Goal: Task Accomplishment & Management: Manage account settings

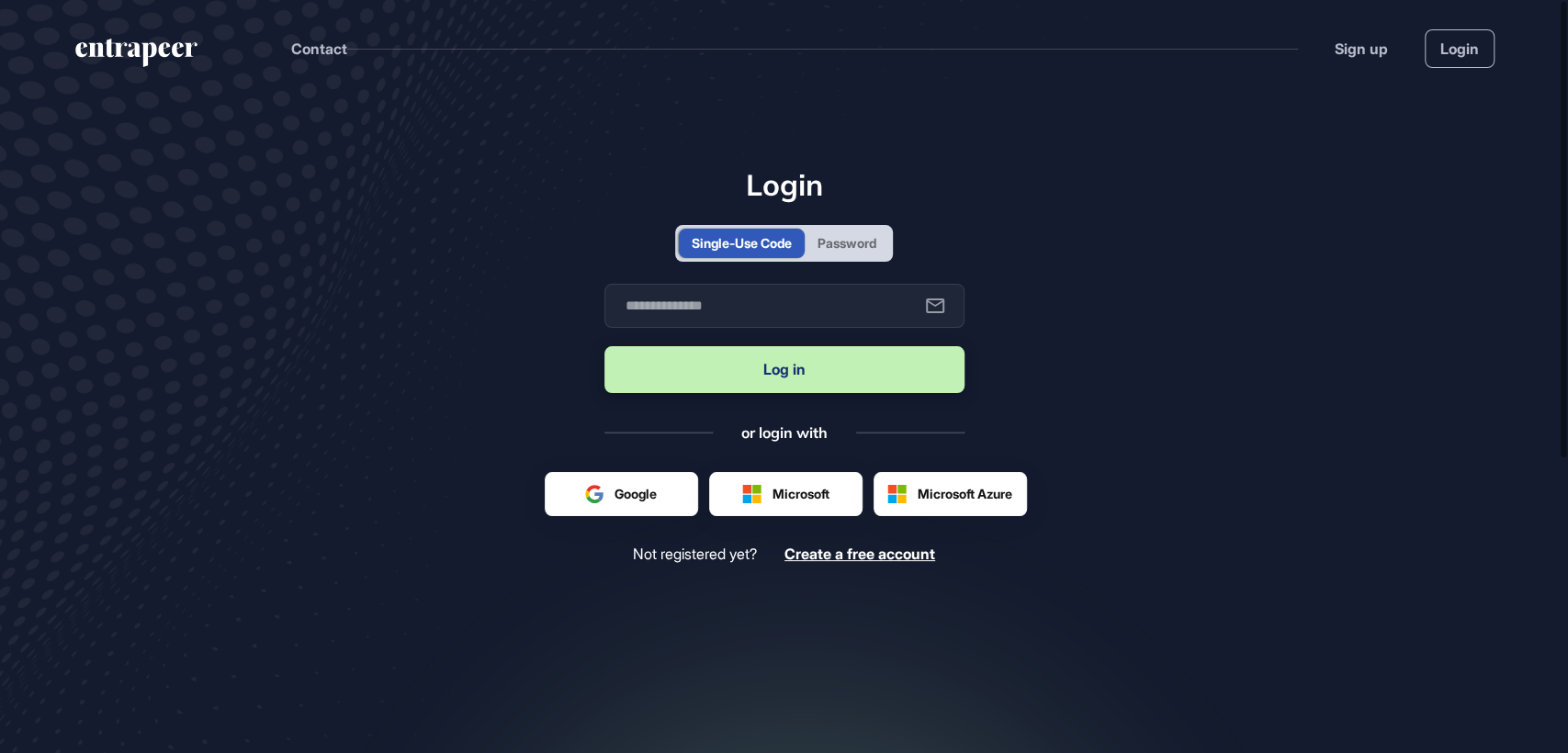
click at [827, 241] on div "Password" at bounding box center [847, 242] width 59 height 19
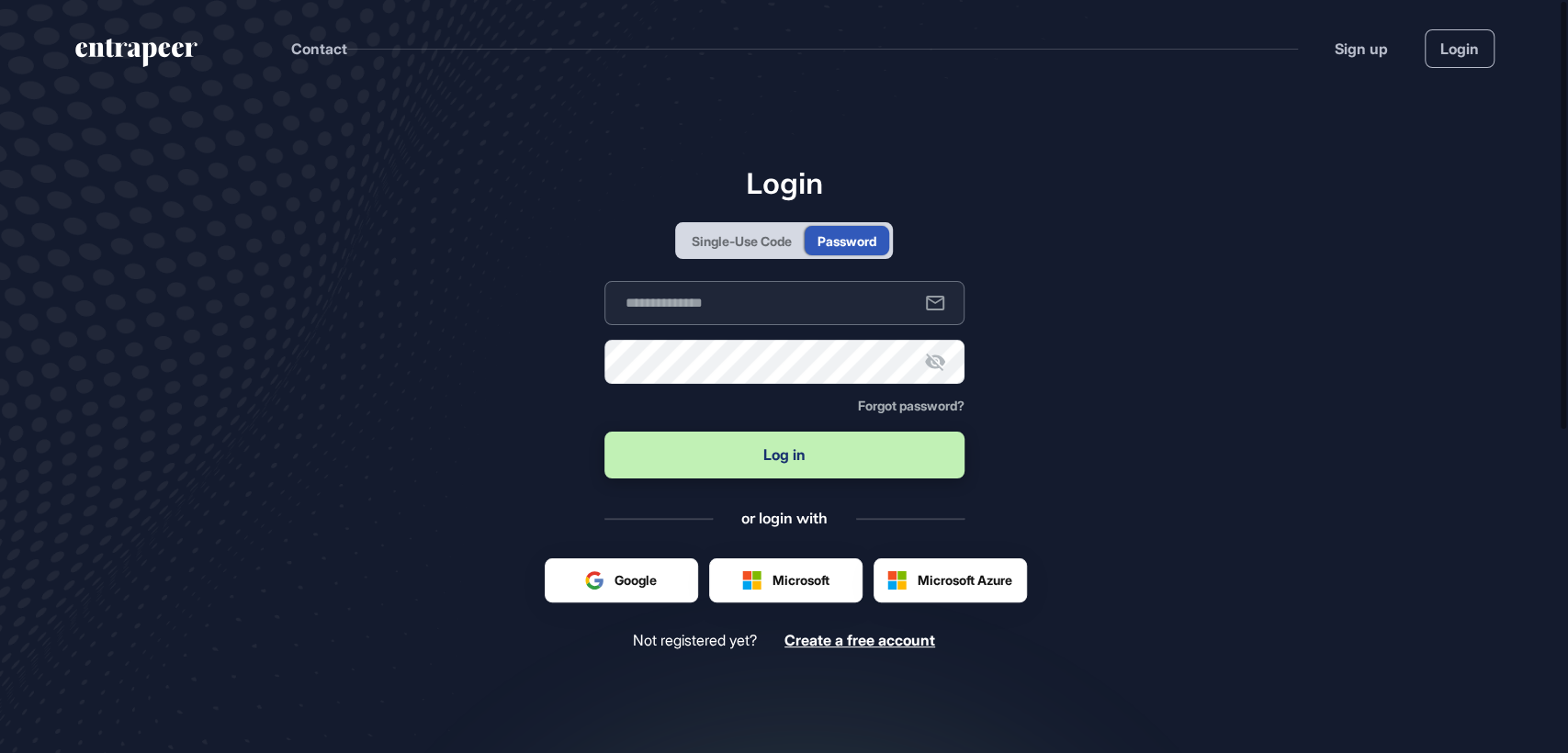
type input "**********"
click at [733, 472] on button "Log in" at bounding box center [784, 454] width 360 height 47
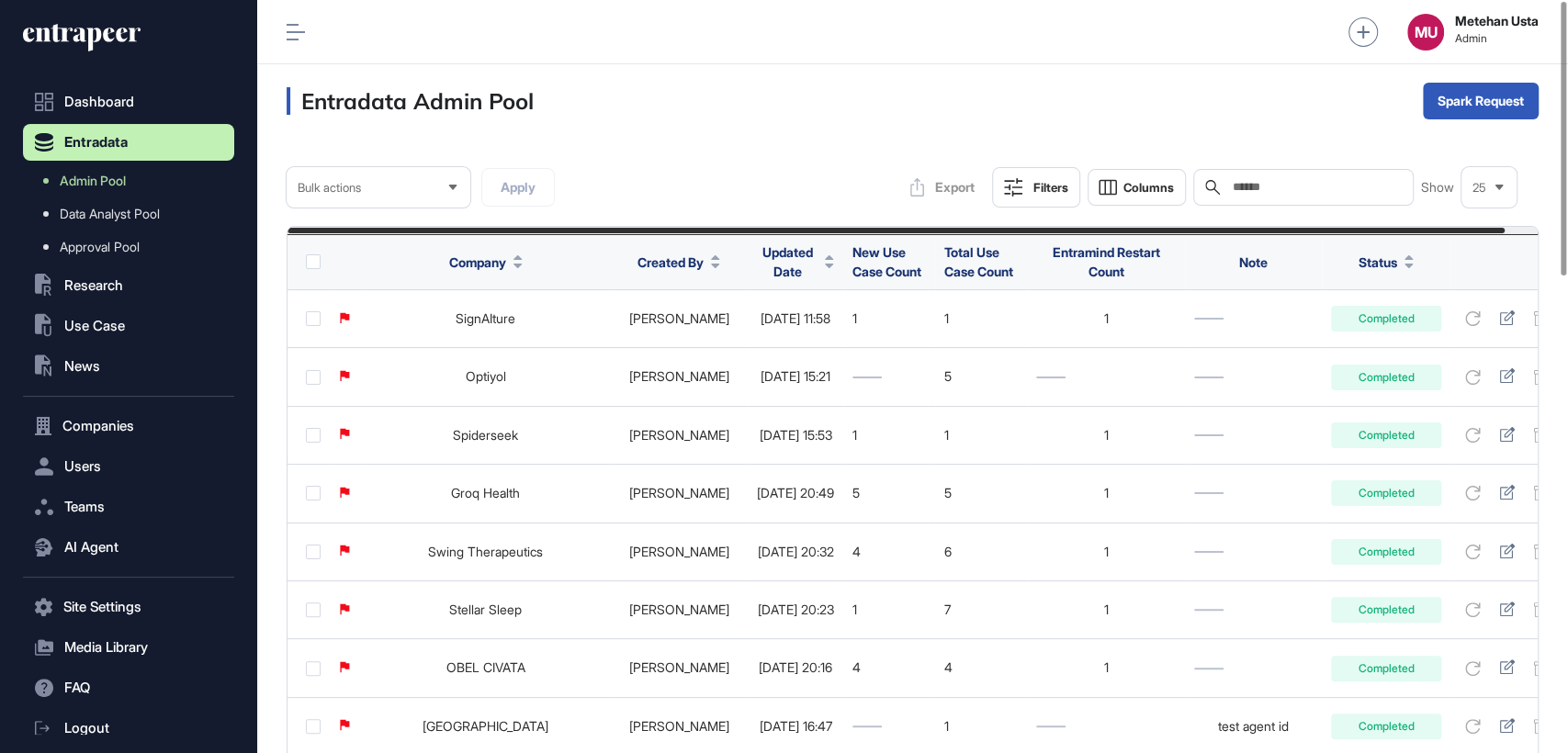
click at [765, 271] on span "Updated Date" at bounding box center [787, 261] width 61 height 39
click at [804, 333] on span "Sort Descending" at bounding box center [796, 339] width 74 height 16
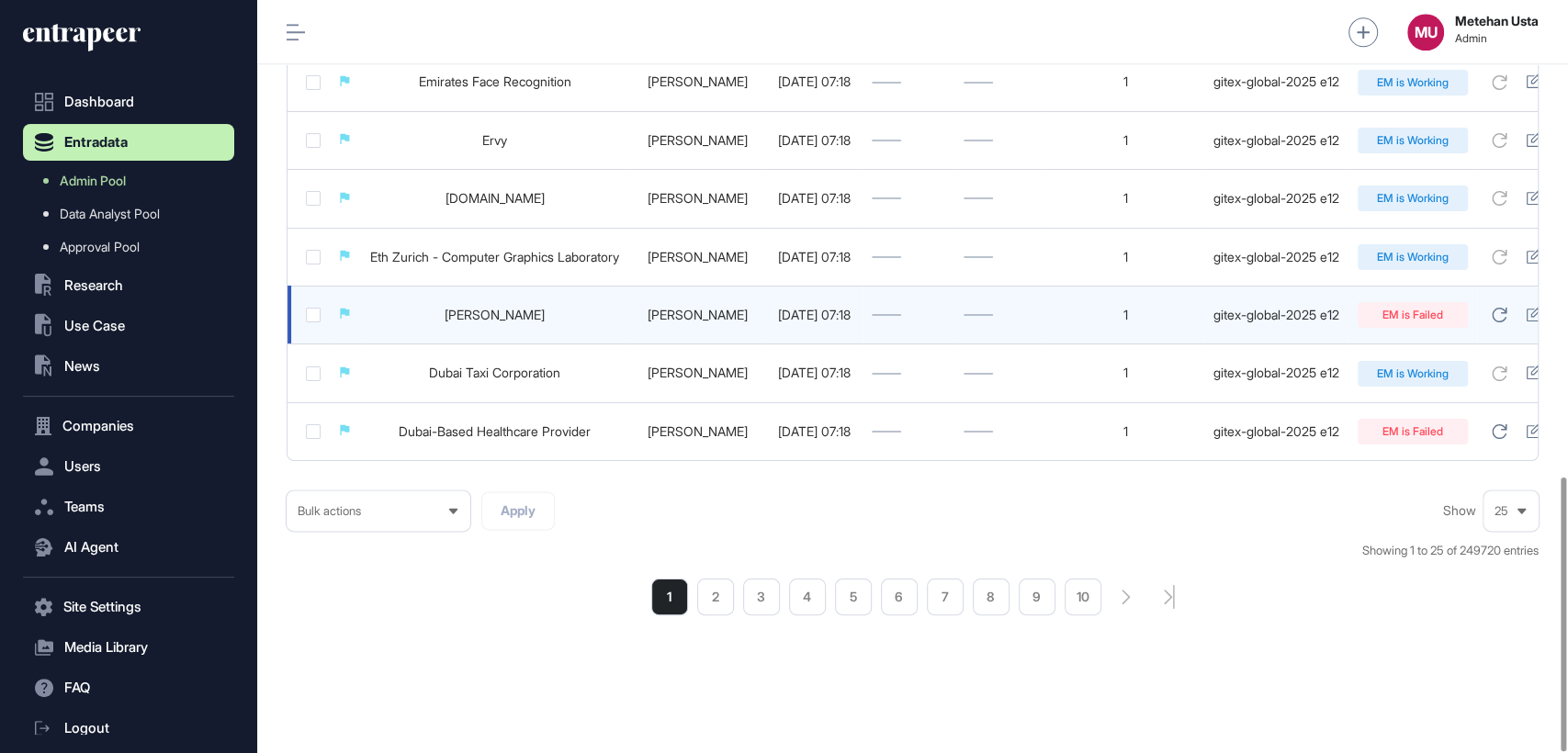
scroll to position [0, 117]
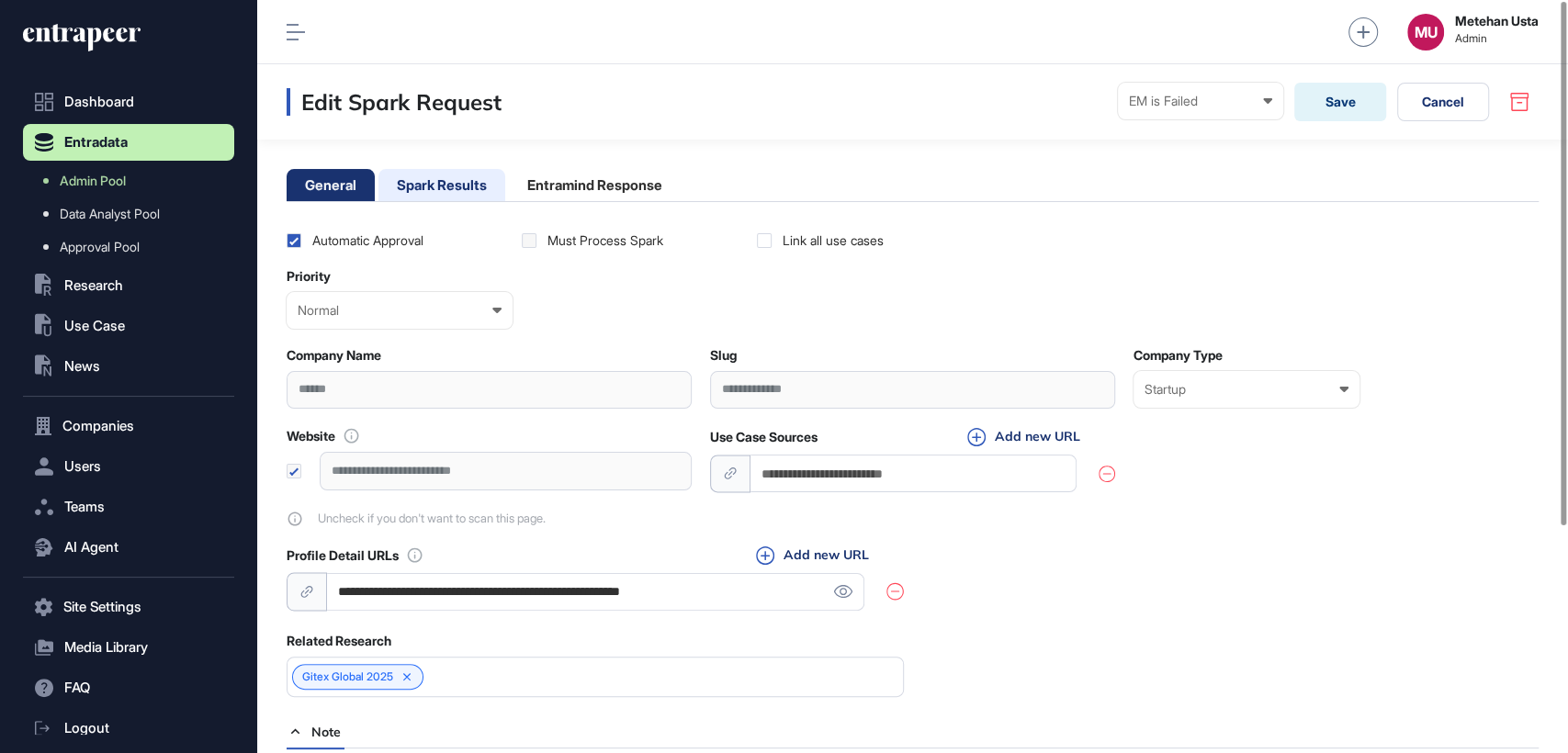
click at [429, 185] on li "Spark Results" at bounding box center [441, 185] width 127 height 32
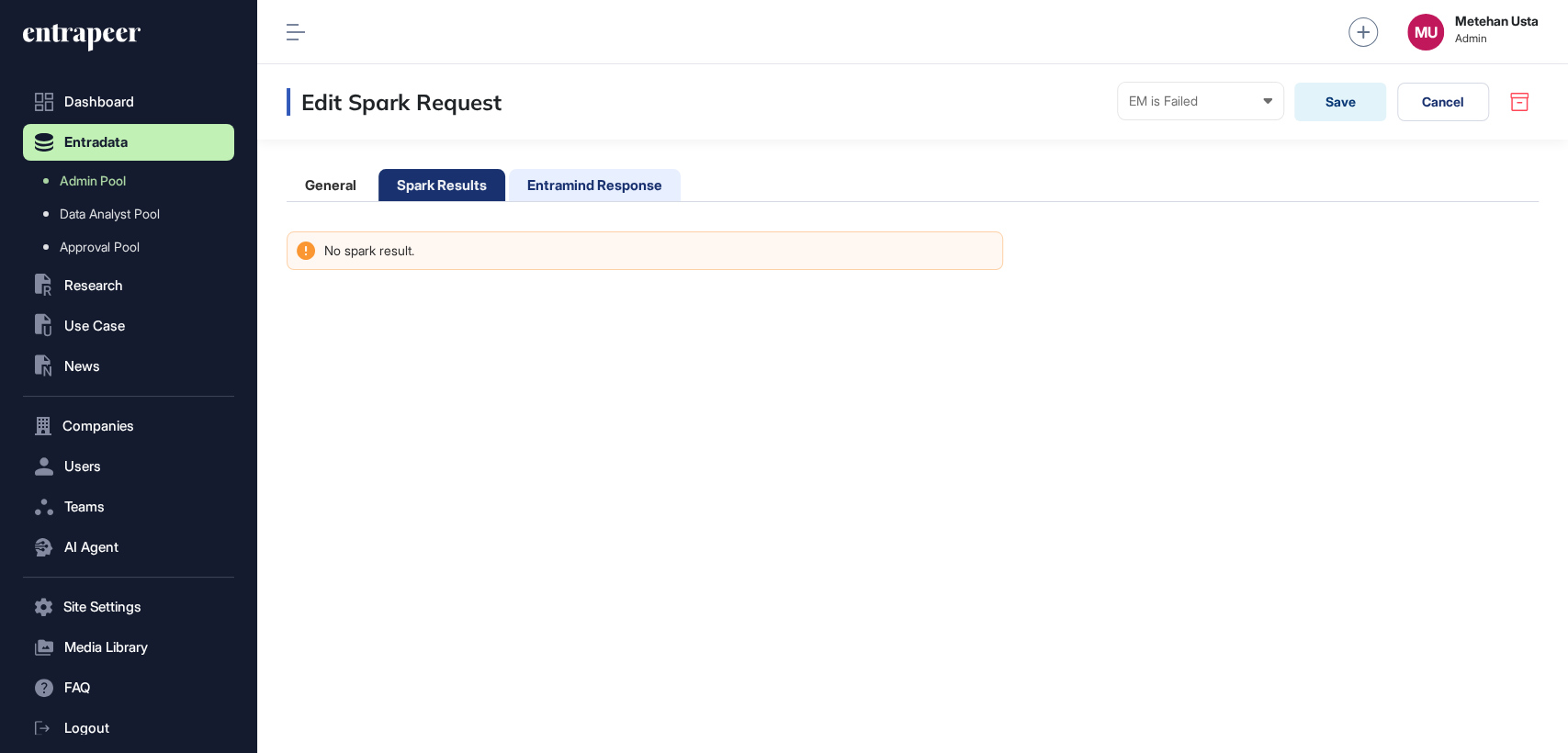
click at [559, 185] on li "Entramind Response" at bounding box center [595, 185] width 171 height 32
